Goal: Transaction & Acquisition: Download file/media

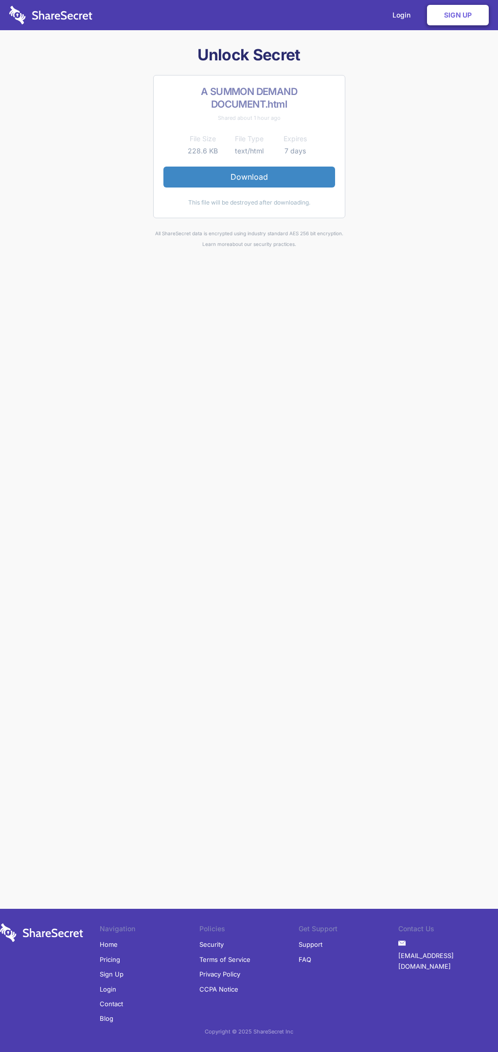
click at [249, 177] on link "Download" at bounding box center [250, 176] width 172 height 20
